Goal: Complete application form

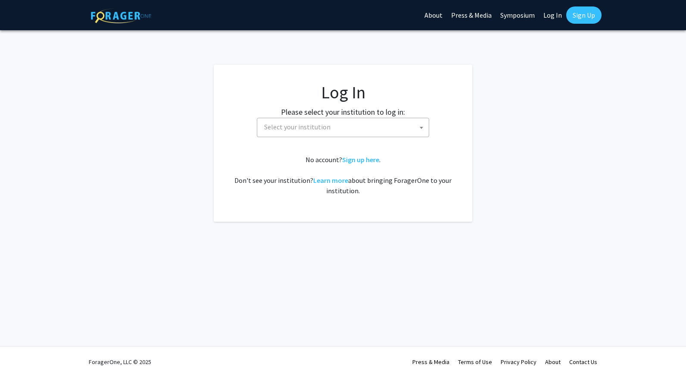
select select
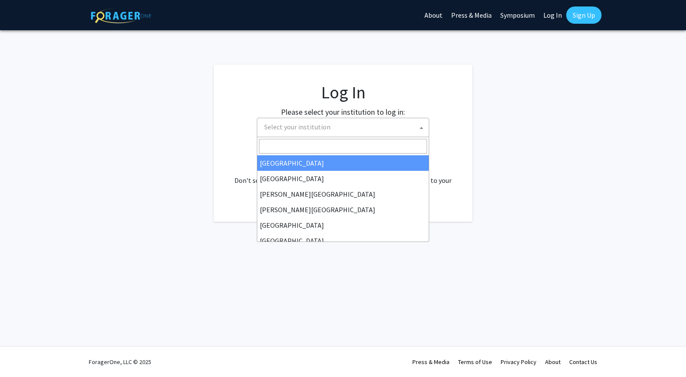
click at [335, 133] on span "Select your institution" at bounding box center [345, 127] width 168 height 18
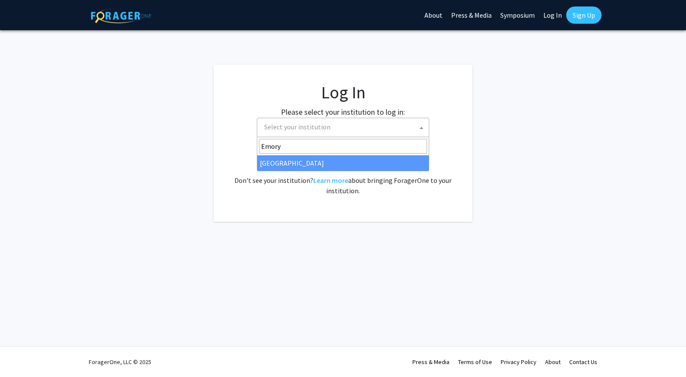
type input "Emory"
select select "12"
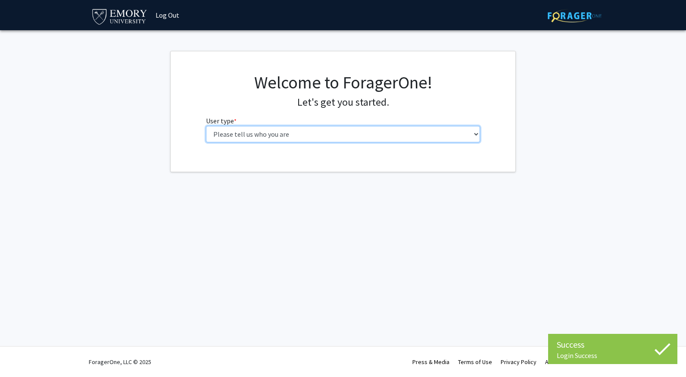
click at [272, 134] on select "Please tell us who you are Undergraduate Student Master's Student Doctoral Cand…" at bounding box center [343, 134] width 274 height 16
select select "1: undergrad"
click at [206, 126] on select "Please tell us who you are Undergraduate Student Master's Student Doctoral Cand…" at bounding box center [343, 134] width 274 height 16
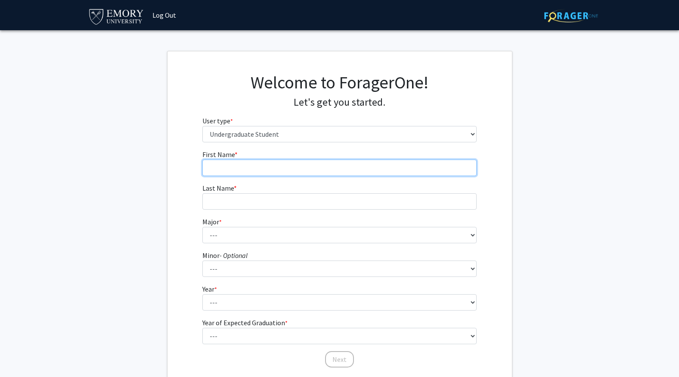
click at [239, 167] on input "First Name * required" at bounding box center [339, 167] width 274 height 16
type input "Thora"
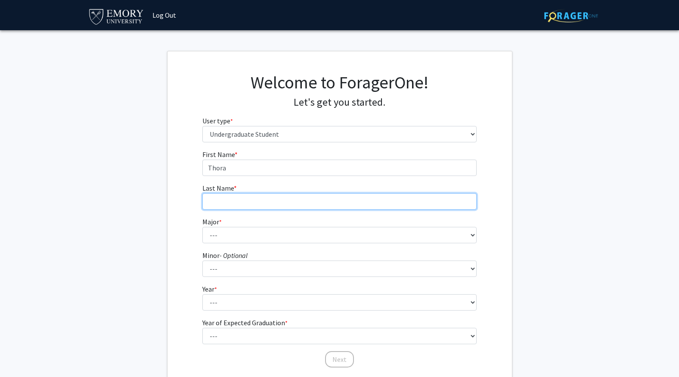
click at [223, 198] on input "Last Name * required" at bounding box center [339, 201] width 274 height 16
type input "Spence"
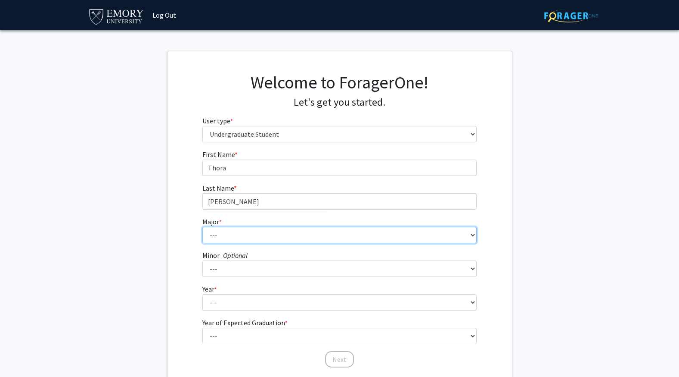
click at [226, 230] on select "--- Accounting African American Studies African Studies American Studies Analyt…" at bounding box center [339, 235] width 274 height 16
select select "16: 977"
click at [202, 227] on select "--- Accounting African American Studies African Studies American Studies Analyt…" at bounding box center [339, 235] width 274 height 16
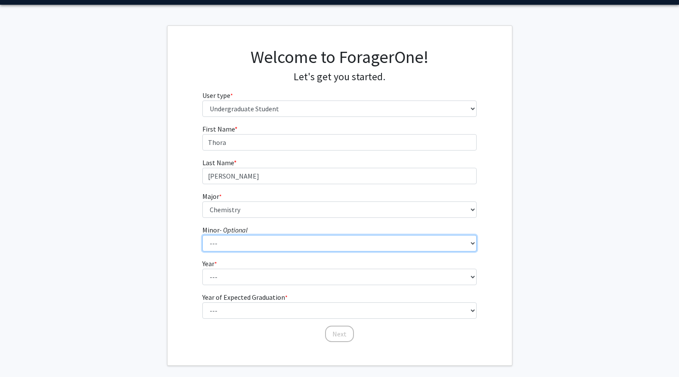
click at [229, 245] on select "--- African American Studies African Studies American Studies Ancient Mediterra…" at bounding box center [339, 243] width 274 height 16
select select "5: 732"
click at [202, 235] on select "--- African American Studies African Studies American Studies Ancient Mediterra…" at bounding box center [339, 243] width 274 height 16
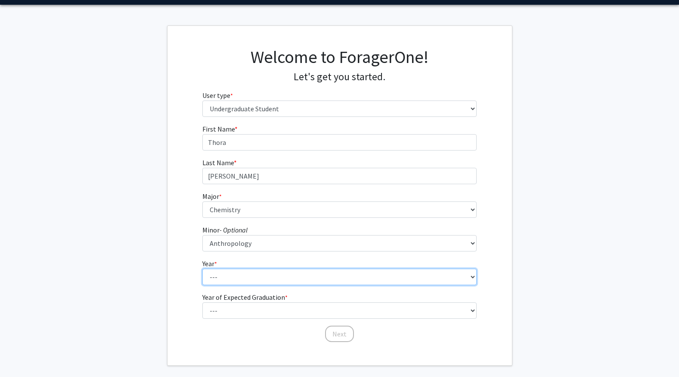
click at [214, 271] on select "--- First-year Sophomore Junior Senior Postbaccalaureate Certificate" at bounding box center [339, 276] width 274 height 16
select select "3: junior"
click at [202, 268] on select "--- First-year Sophomore Junior Senior Postbaccalaureate Certificate" at bounding box center [339, 276] width 274 height 16
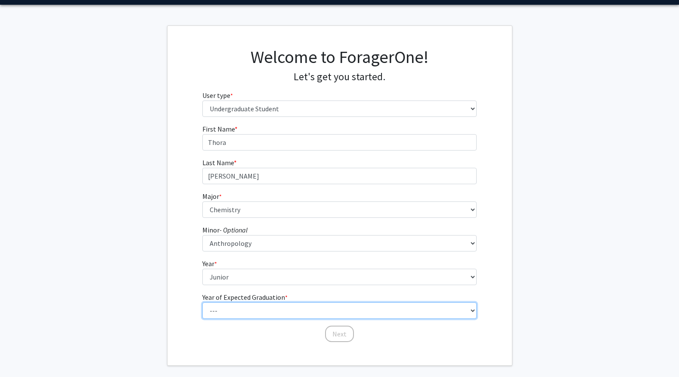
click at [247, 311] on select "--- 2025 2026 2027 2028 2029 2030 2031 2032 2033 2034" at bounding box center [339, 310] width 274 height 16
select select "3: 2027"
click at [202, 302] on select "--- 2025 2026 2027 2028 2029 2030 2031 2032 2033 2034" at bounding box center [339, 310] width 274 height 16
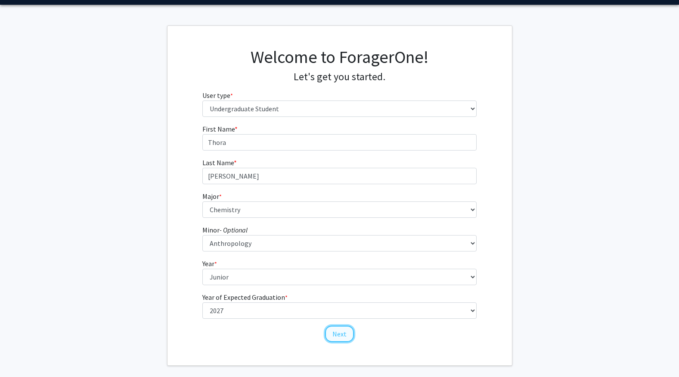
click at [343, 338] on button "Next" at bounding box center [339, 333] width 29 height 16
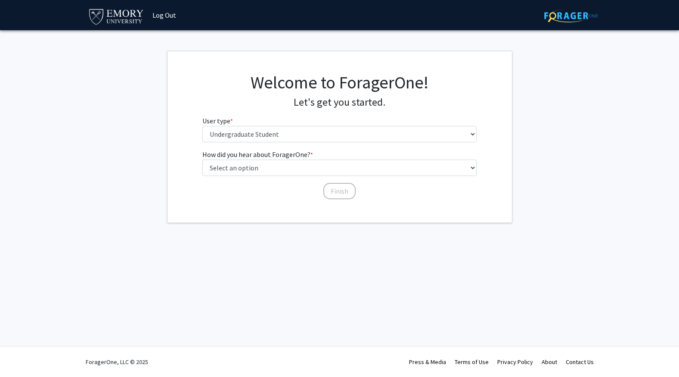
scroll to position [0, 0]
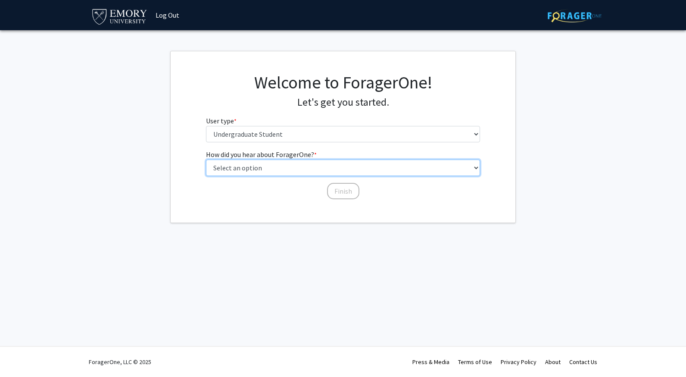
click at [270, 170] on select "Select an option Peer/student recommendation Faculty/staff recommendation Unive…" at bounding box center [343, 167] width 274 height 16
select select "2: faculty_recommendation"
click at [206, 159] on select "Select an option Peer/student recommendation Faculty/staff recommendation Unive…" at bounding box center [343, 167] width 274 height 16
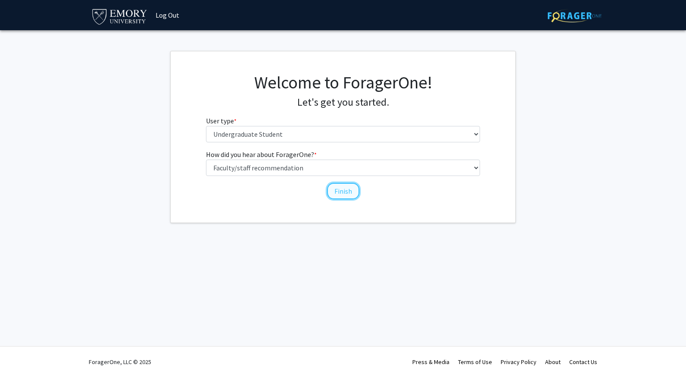
click at [345, 190] on button "Finish" at bounding box center [343, 191] width 32 height 16
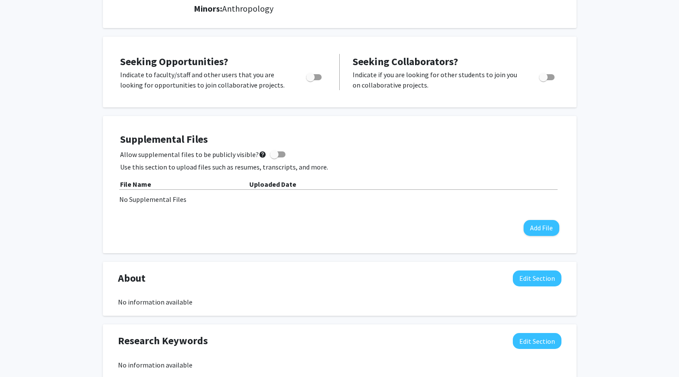
scroll to position [144, 0]
